Goal: Navigation & Orientation: Understand site structure

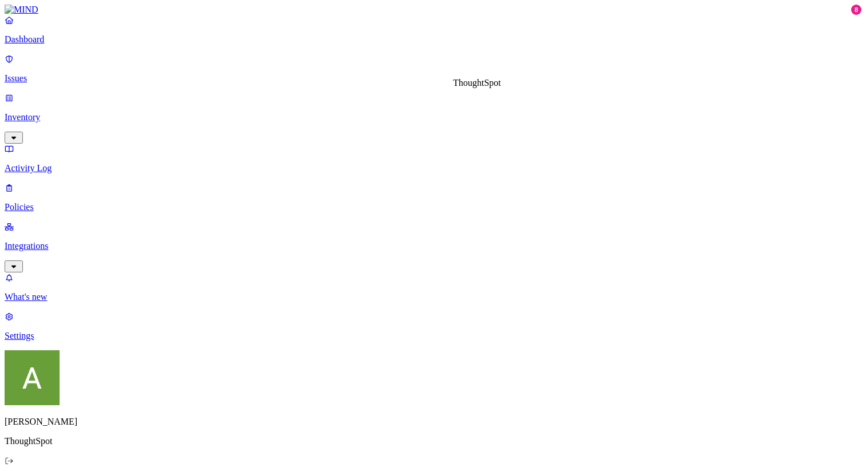
scroll to position [10, 0]
click at [65, 241] on p "Integrations" at bounding box center [433, 246] width 857 height 10
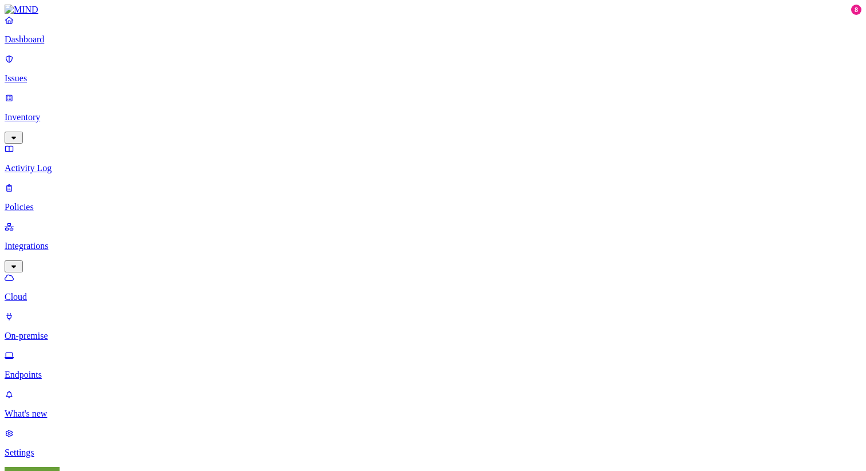
click at [73, 183] on link "Policies" at bounding box center [433, 198] width 857 height 30
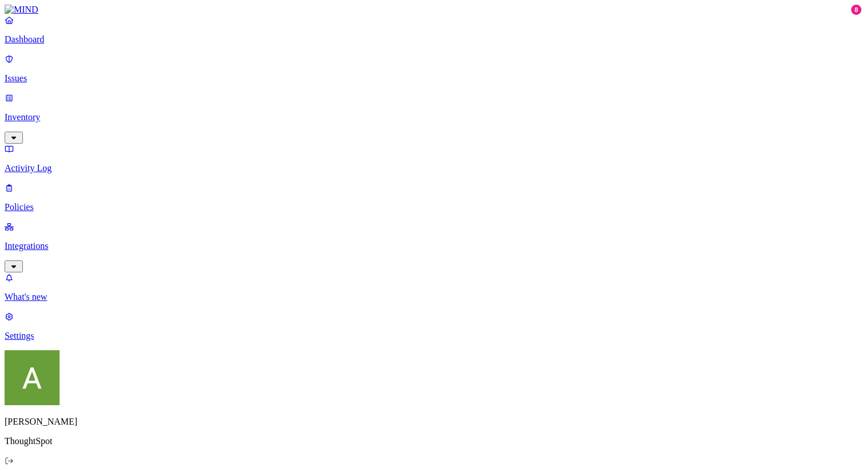
click at [59, 76] on p "Issues" at bounding box center [433, 78] width 857 height 10
